Goal: Ask a question

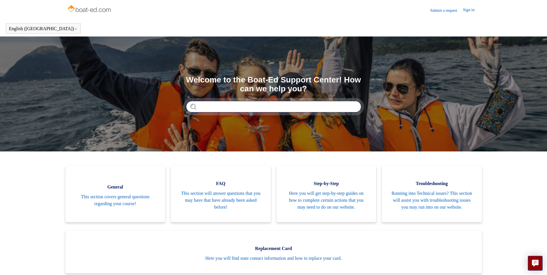
click at [241, 109] on input "Search" at bounding box center [273, 106] width 175 height 11
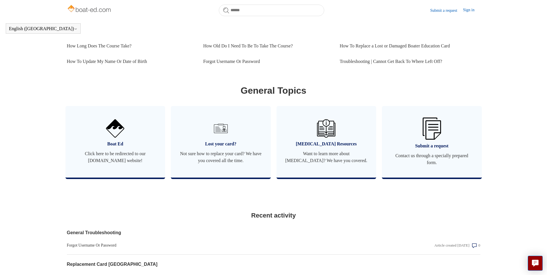
scroll to position [128, 0]
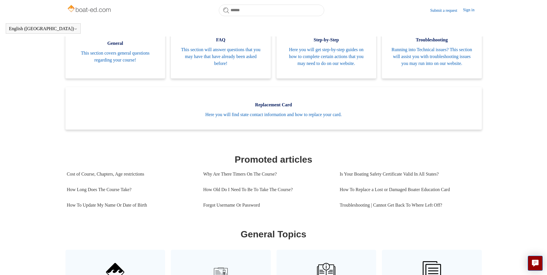
click at [437, 12] on link "Submit a request" at bounding box center [446, 10] width 33 height 6
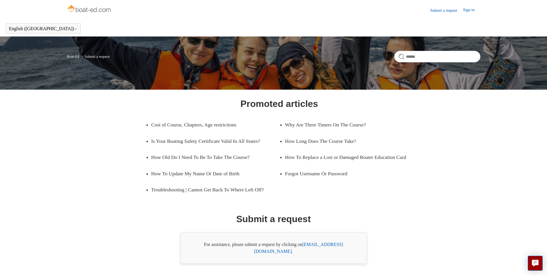
click at [440, 11] on link "Submit a request" at bounding box center [446, 10] width 33 height 6
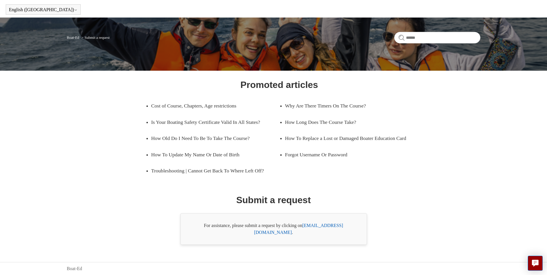
scroll to position [20, 0]
click at [327, 231] on link "[EMAIL_ADDRESS][DOMAIN_NAME]" at bounding box center [298, 229] width 89 height 12
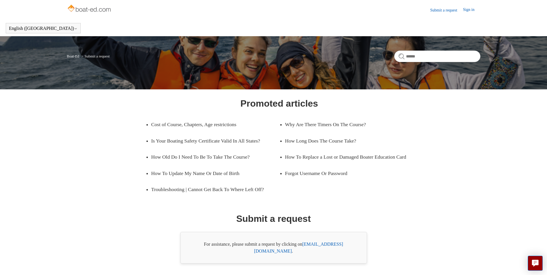
scroll to position [0, 0]
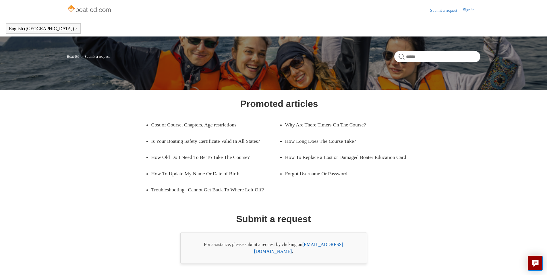
click at [88, 6] on img at bounding box center [90, 8] width 46 height 11
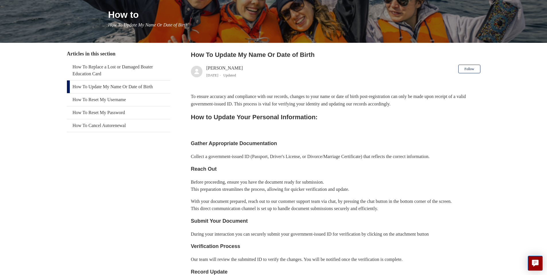
scroll to position [86, 0]
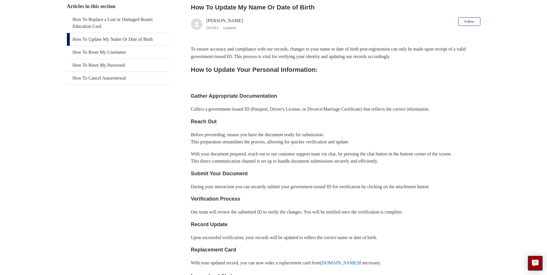
click at [245, 121] on h3 "Reach Out" at bounding box center [336, 121] width 290 height 8
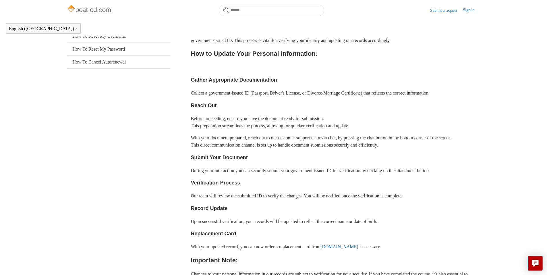
scroll to position [99, 0]
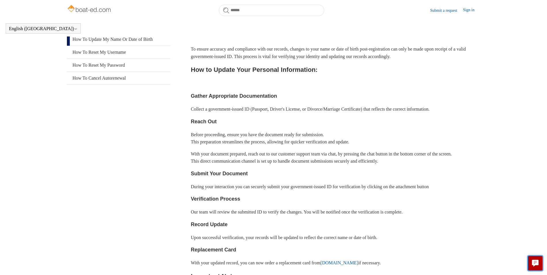
click at [537, 262] on icon "Live chat" at bounding box center [535, 262] width 3 height 2
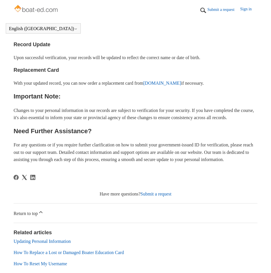
scroll to position [316, 0]
